Goal: Information Seeking & Learning: Stay updated

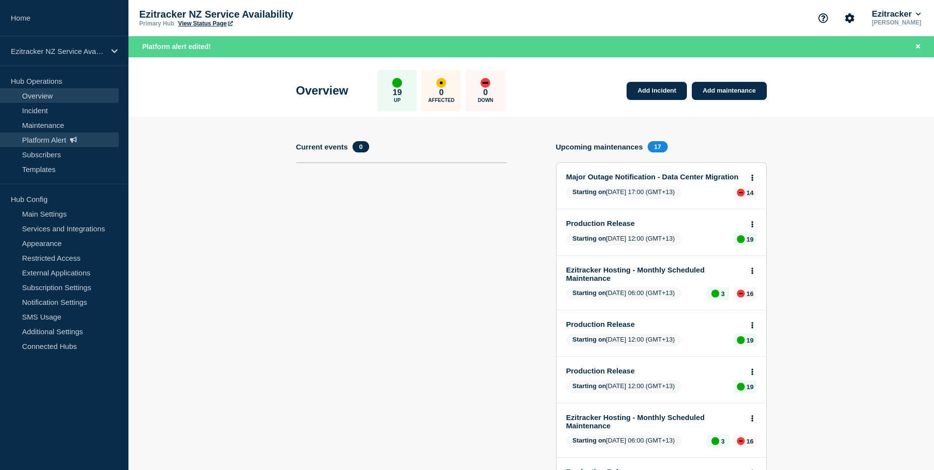
click at [39, 140] on link "Platform Alert" at bounding box center [59, 139] width 119 height 15
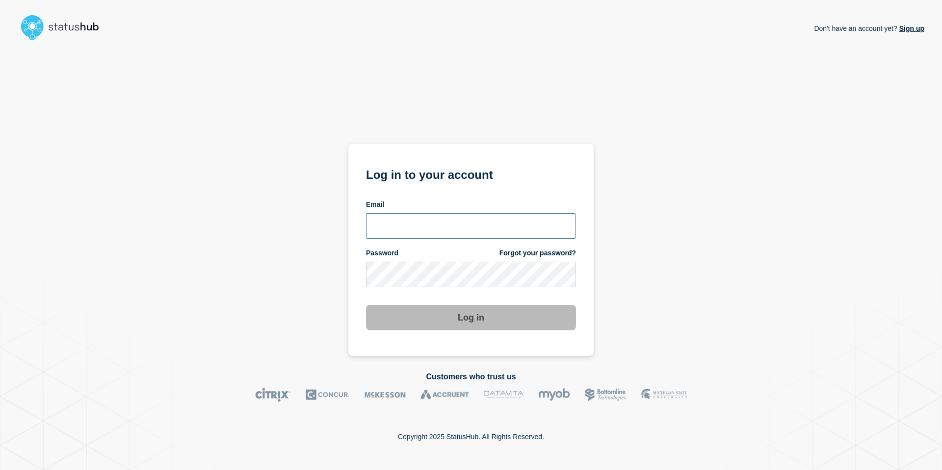
click at [437, 216] on input "email input" at bounding box center [471, 226] width 210 height 26
click at [413, 233] on input "email input" at bounding box center [471, 226] width 210 height 26
type input "andre.botha@theaccessgroup.com"
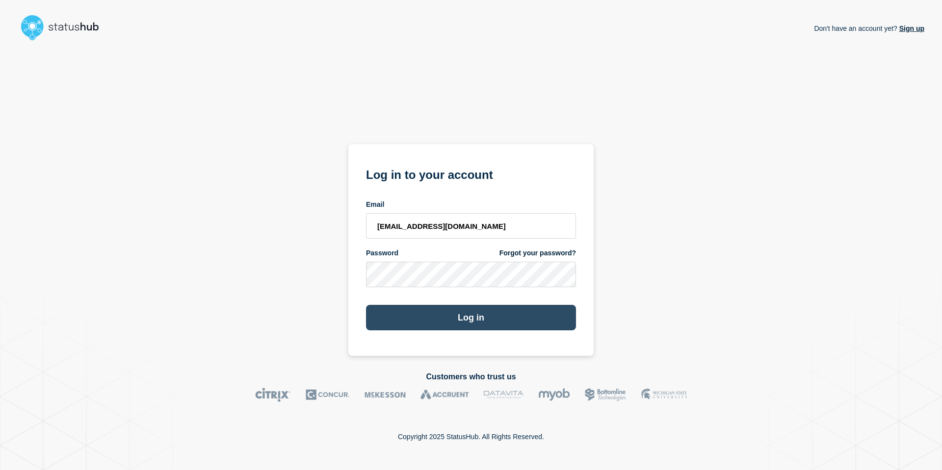
click at [457, 326] on button "Log in" at bounding box center [471, 318] width 210 height 26
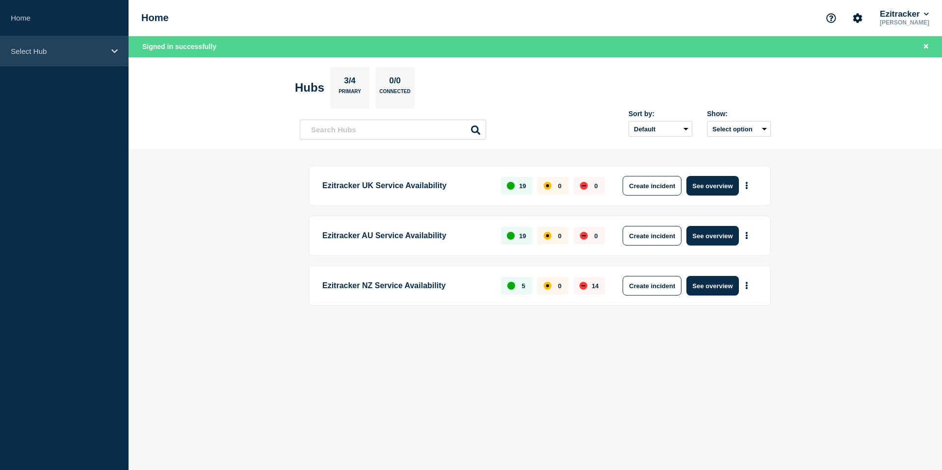
click at [69, 50] on p "Select Hub" at bounding box center [58, 51] width 94 height 8
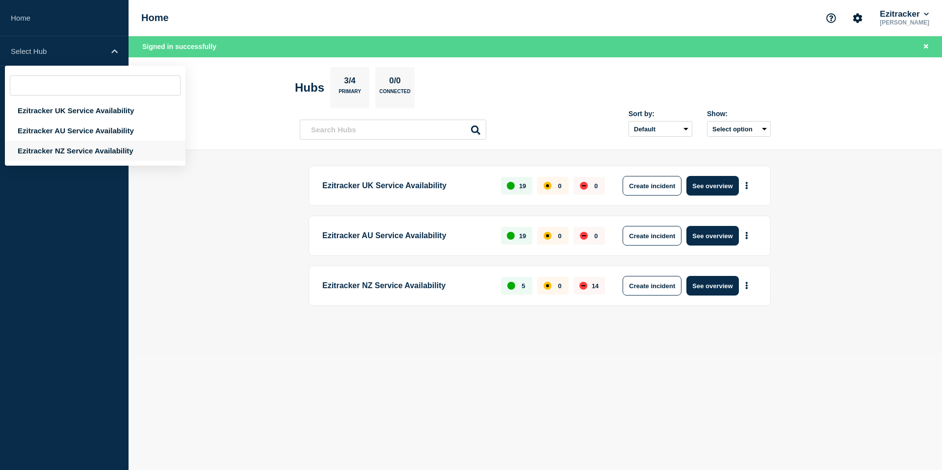
click at [54, 145] on div "Ezitracker NZ Service Availability" at bounding box center [95, 151] width 180 height 20
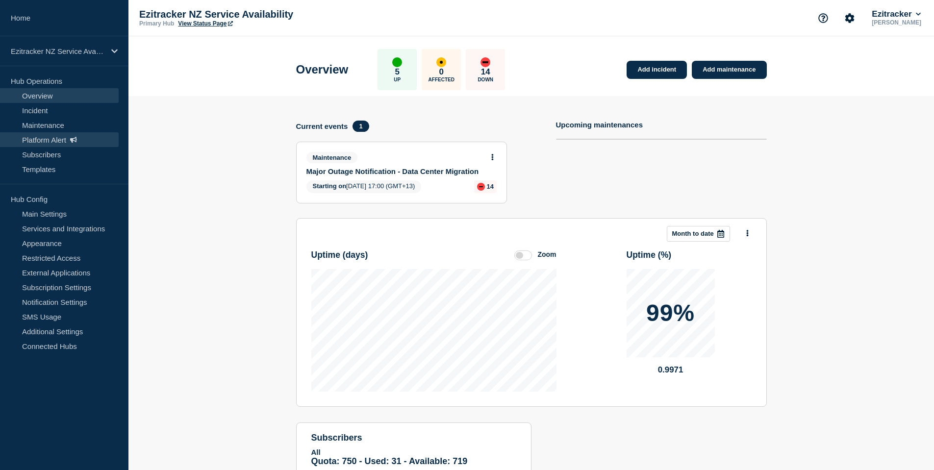
click at [52, 135] on link "Platform Alert" at bounding box center [59, 139] width 119 height 15
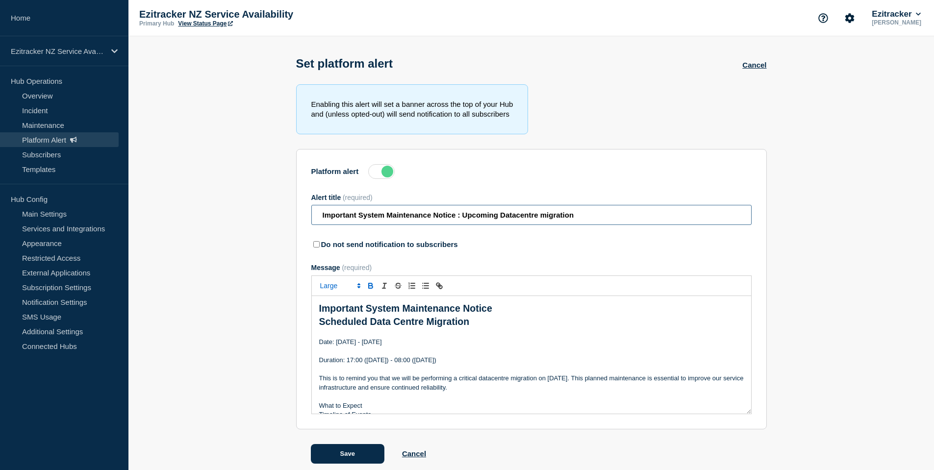
click at [407, 217] on input "Important System Maintenance Notice : Upcoming Datacentre migration" at bounding box center [531, 215] width 440 height 20
type input "Callflow is now unavailable"
click at [484, 326] on p "Scheduled Data Centre Migration" at bounding box center [531, 322] width 425 height 14
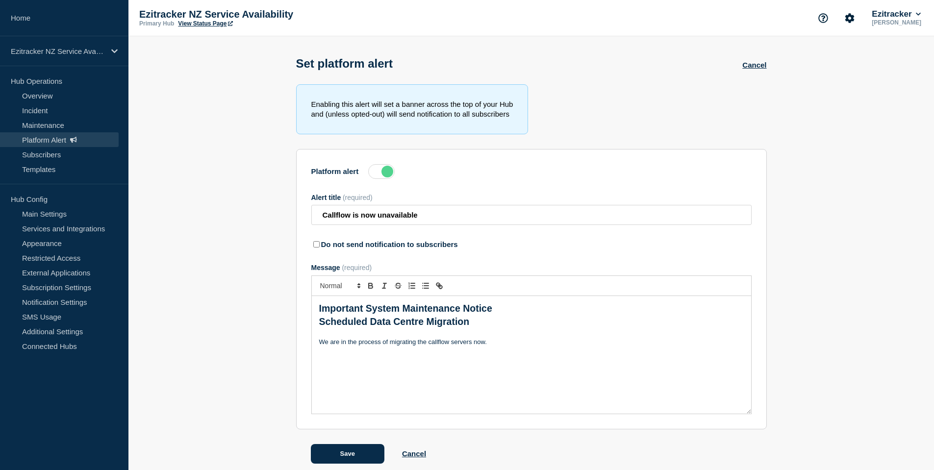
click at [549, 344] on p "We are in the process of migrating the callflow servers now." at bounding box center [531, 342] width 425 height 9
click at [512, 345] on p "We are in the process of migrating the callflow servers now." at bounding box center [531, 342] width 425 height 9
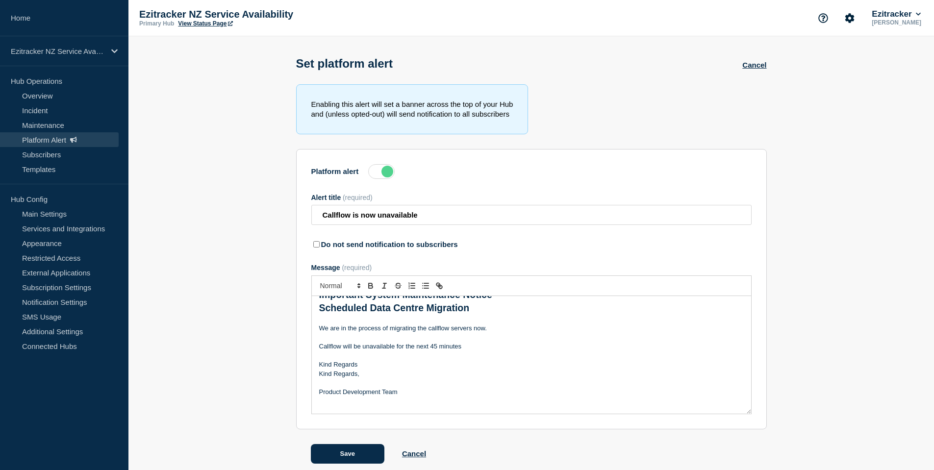
click at [367, 367] on p "Kind Regards" at bounding box center [531, 365] width 425 height 9
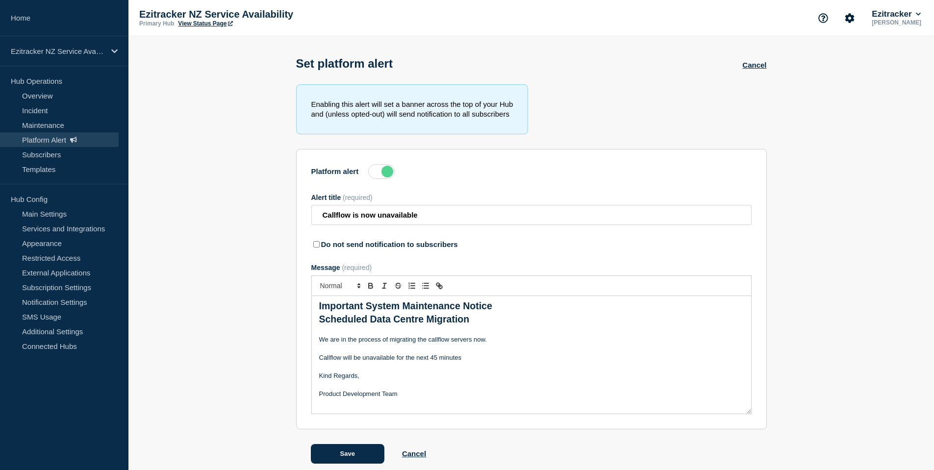
scroll to position [0, 0]
click at [487, 359] on p "Callflow will be unavailable for the next 45 minutes" at bounding box center [531, 360] width 425 height 9
